Goal: Information Seeking & Learning: Learn about a topic

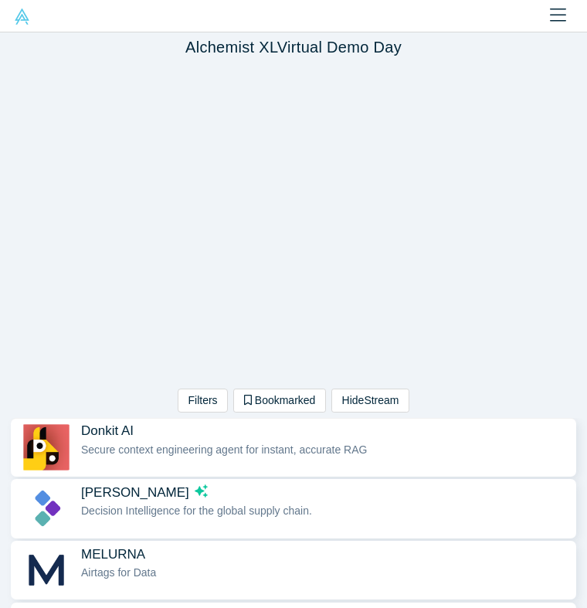
click at [269, 443] on span "Secure context engineering agent for instant, accurate RAG" at bounding box center [224, 449] width 286 height 12
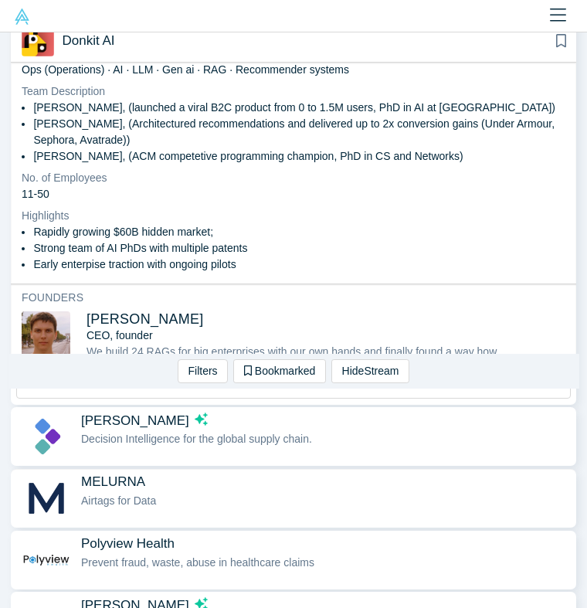
scroll to position [404, 0]
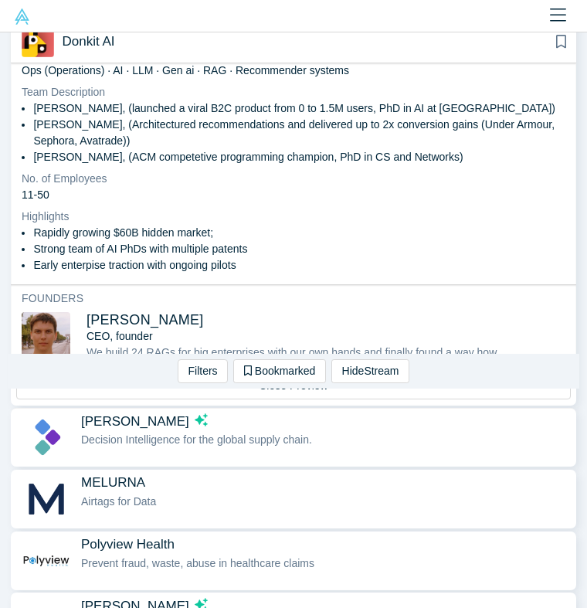
click at [225, 422] on span "[PERSON_NAME]" at bounding box center [324, 421] width 487 height 16
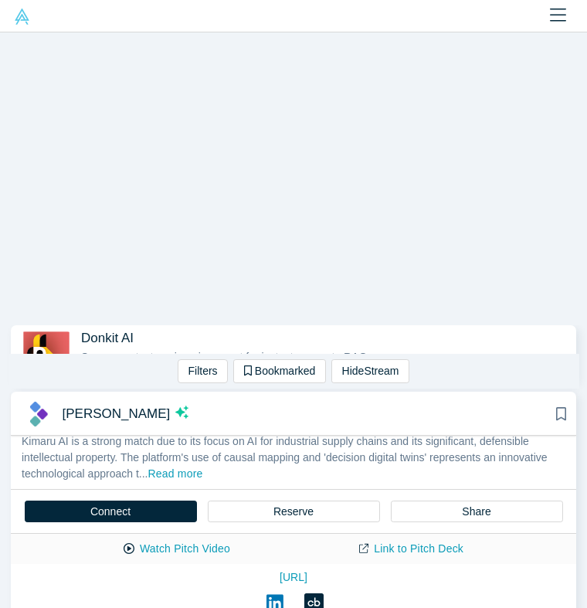
scroll to position [52, 0]
click at [202, 473] on button "Read more" at bounding box center [174, 474] width 55 height 18
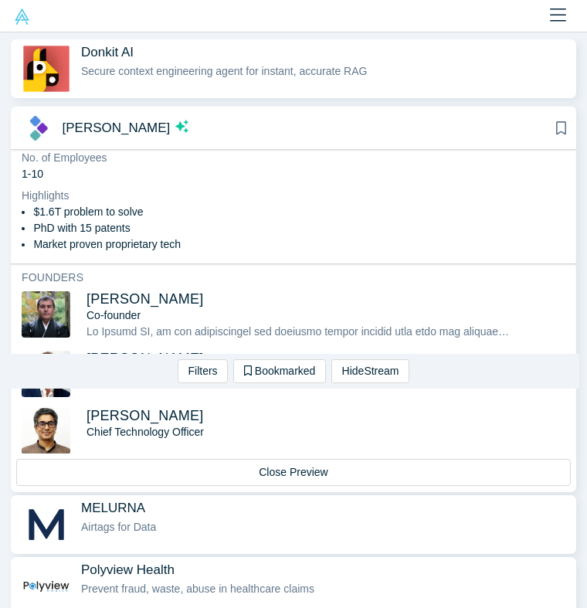
scroll to position [379, 0]
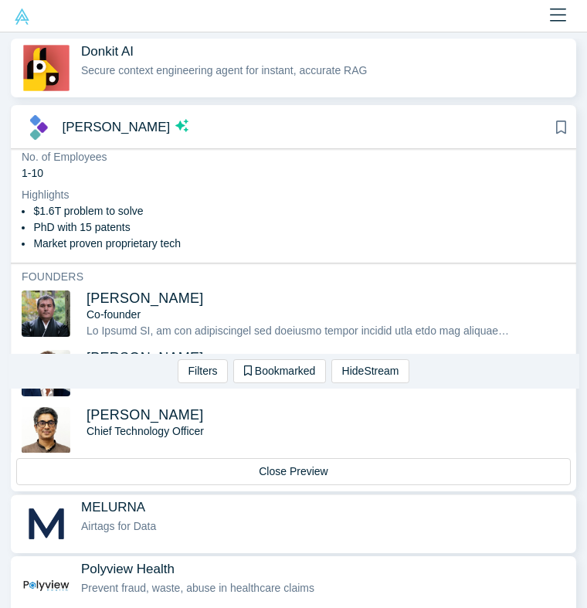
click at [188, 519] on div "Airtags for Data" at bounding box center [324, 526] width 487 height 16
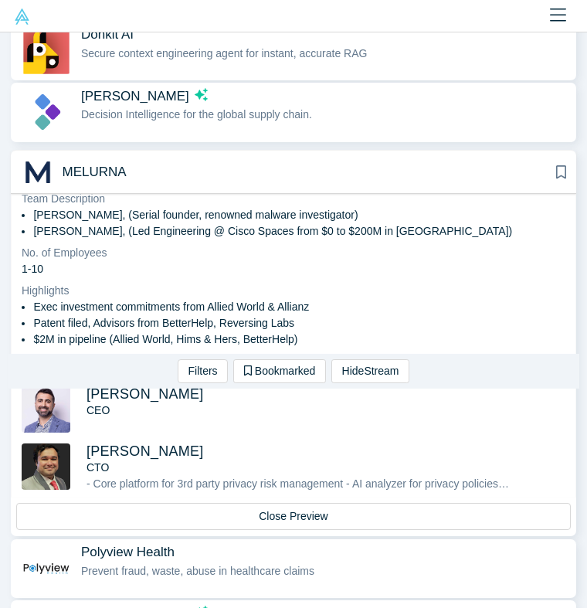
scroll to position [460, 0]
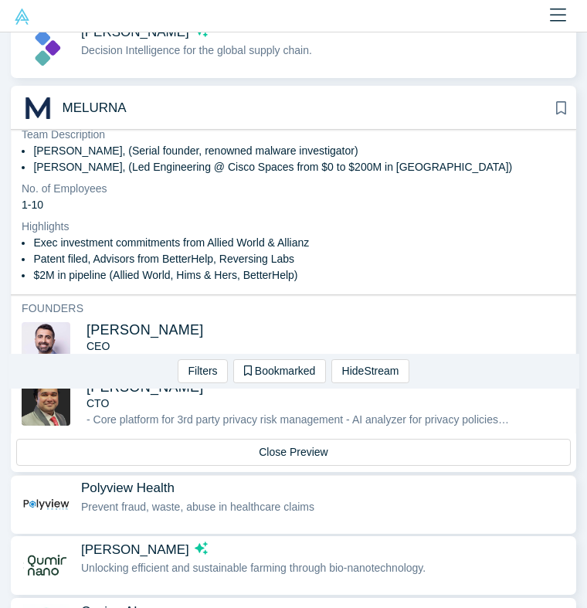
click at [280, 506] on div "Prevent fraud, waste, abuse in healthcare claims" at bounding box center [324, 507] width 487 height 16
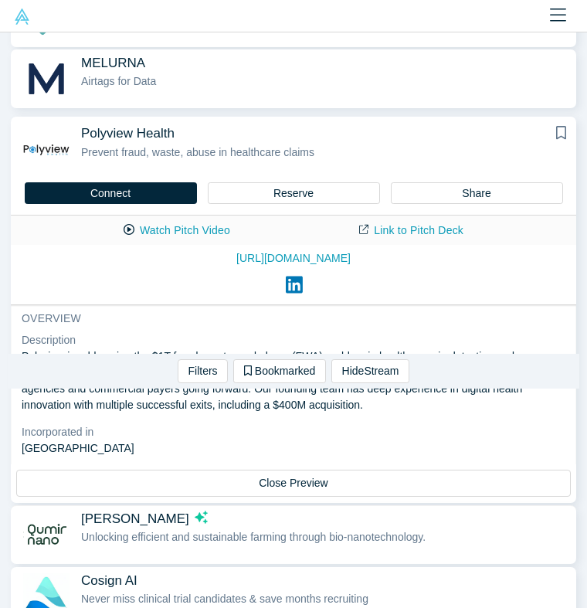
scroll to position [524, 0]
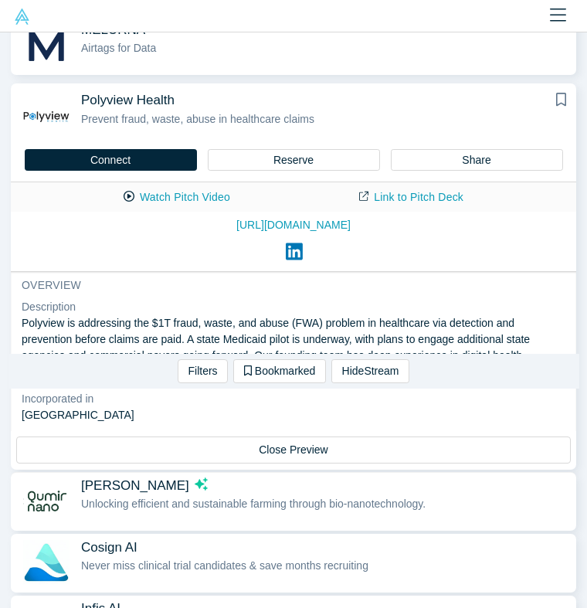
click at [293, 498] on span "Unlocking efficient and sustainable farming through bio-nanotechnology." at bounding box center [253, 503] width 344 height 12
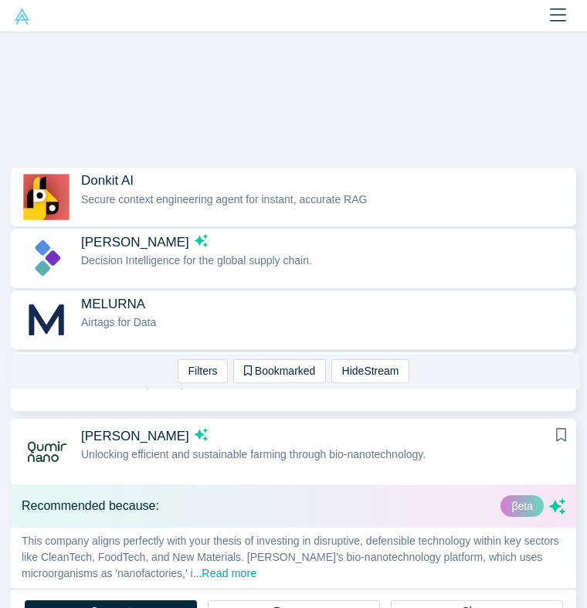
scroll to position [293, 0]
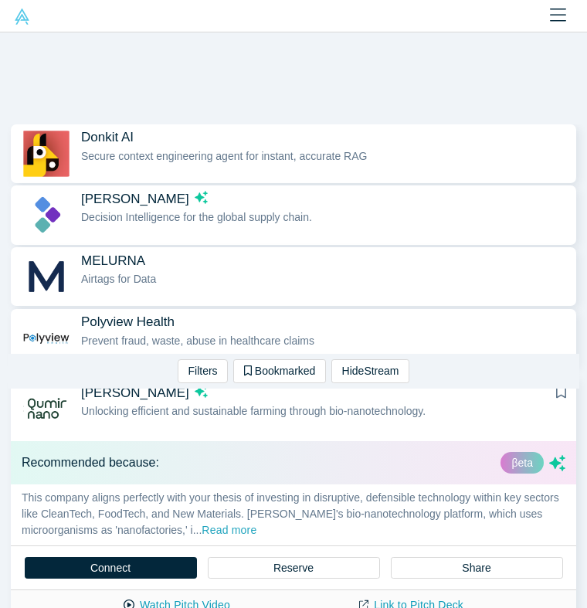
click at [256, 524] on button "Read more" at bounding box center [228, 531] width 55 height 18
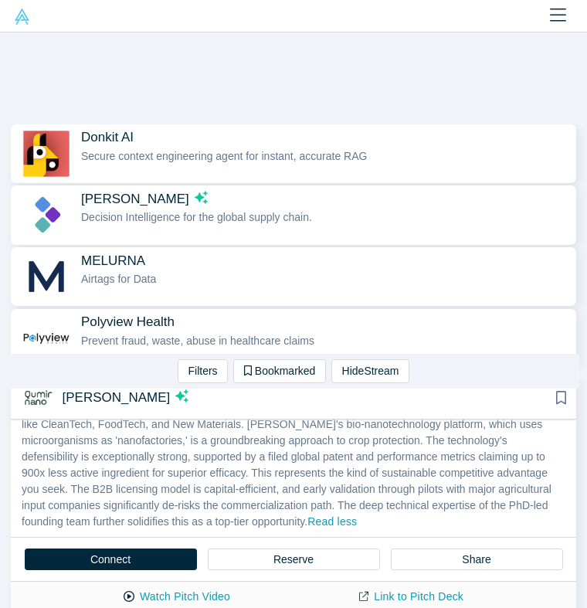
scroll to position [69, 0]
